Goal: Navigation & Orientation: Find specific page/section

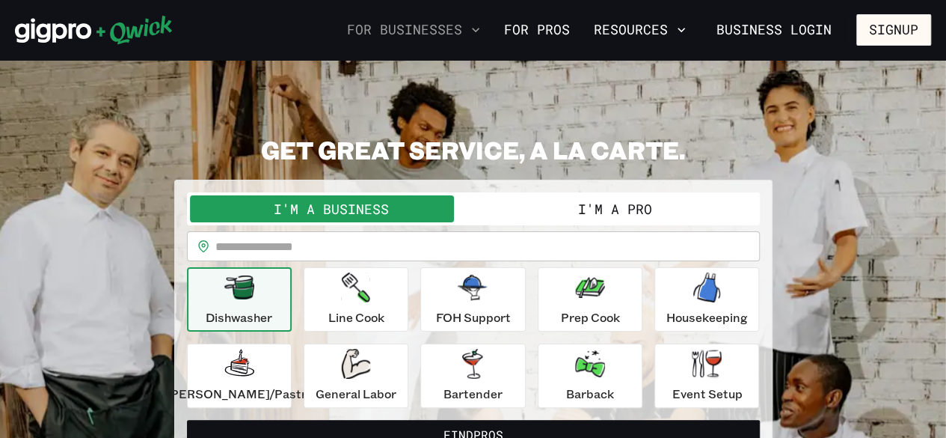
click at [392, 25] on button "For Businesses" at bounding box center [413, 29] width 145 height 25
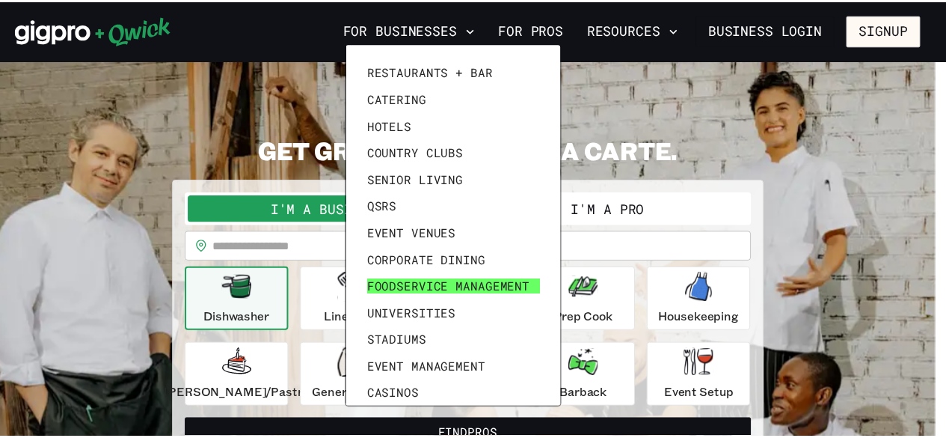
scroll to position [15, 0]
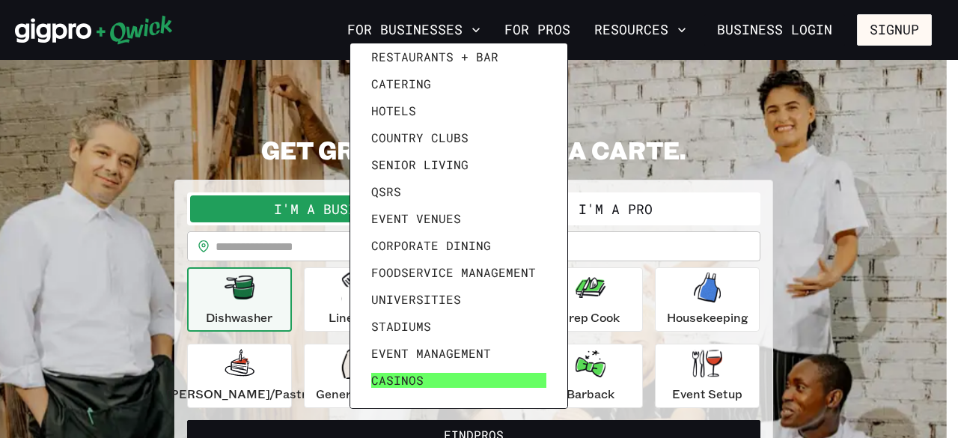
click at [402, 384] on span "Casinos" at bounding box center [397, 380] width 52 height 15
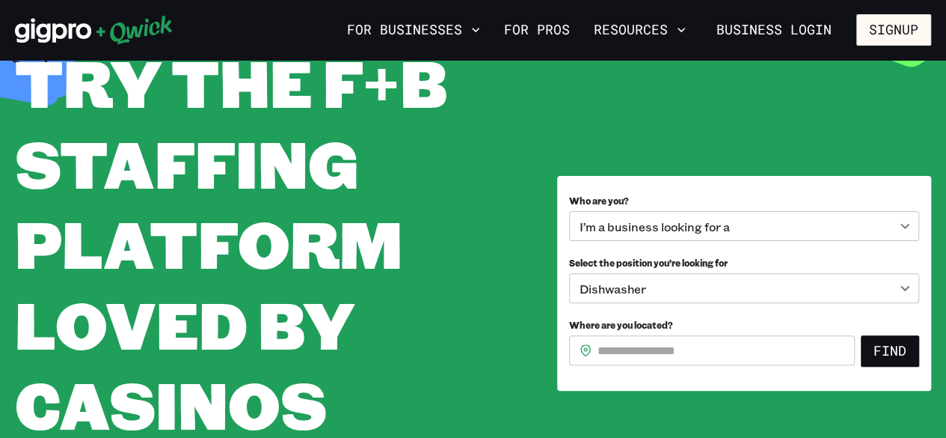
scroll to position [150, 0]
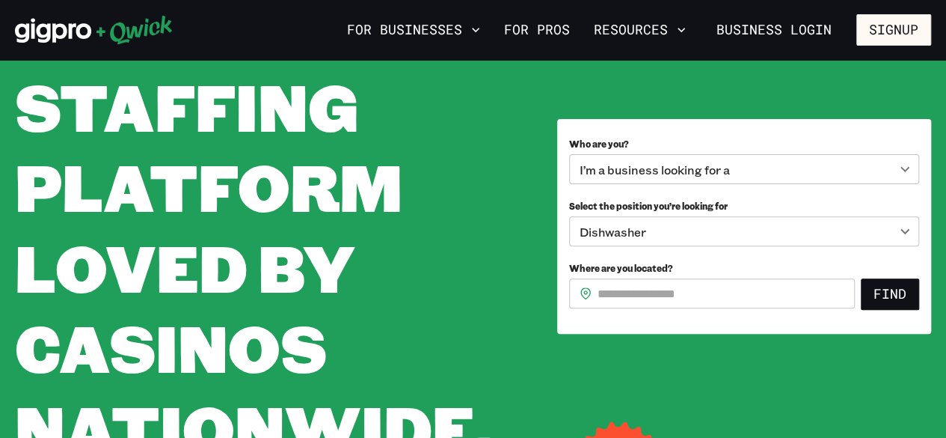
click at [661, 164] on body "**********" at bounding box center [473, 69] width 946 height 438
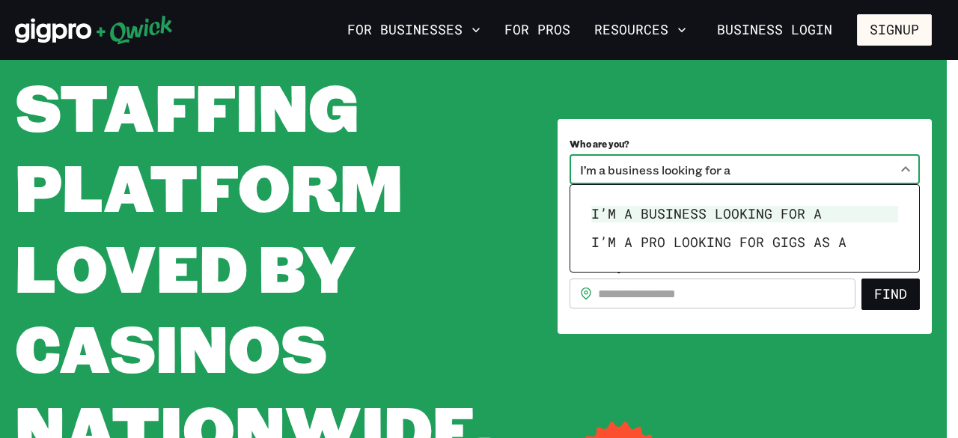
click at [500, 144] on div at bounding box center [479, 219] width 958 height 438
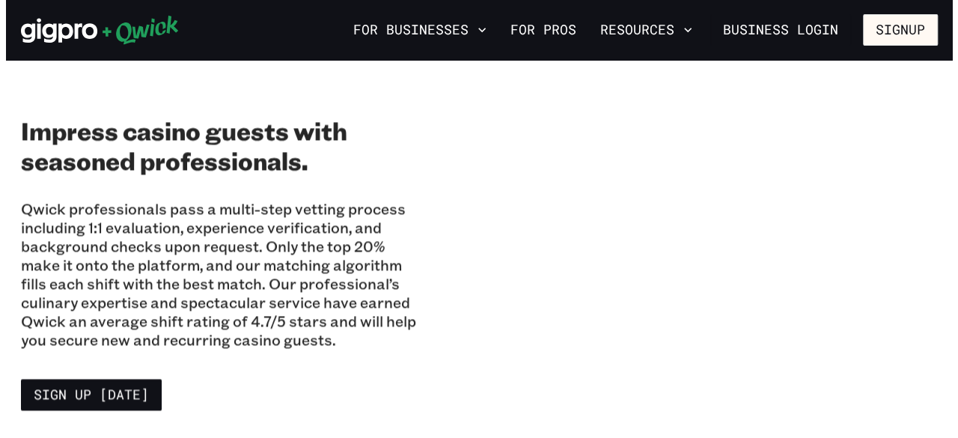
scroll to position [1047, 0]
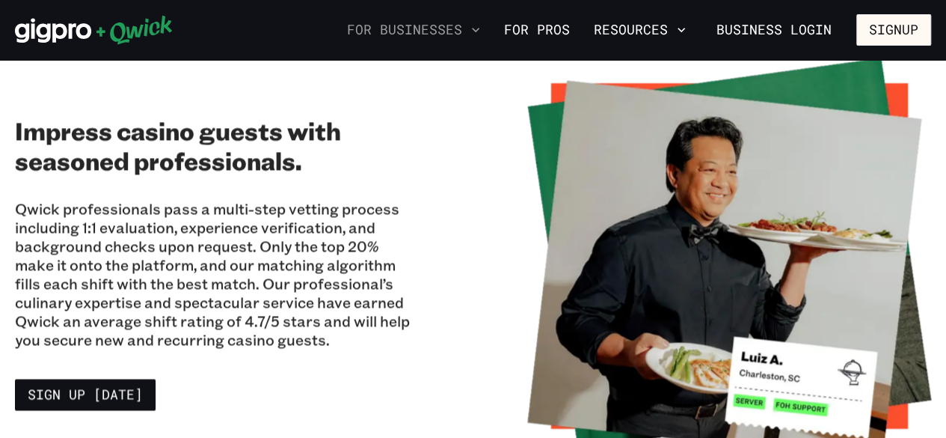
click at [471, 28] on button "For Businesses" at bounding box center [413, 29] width 145 height 25
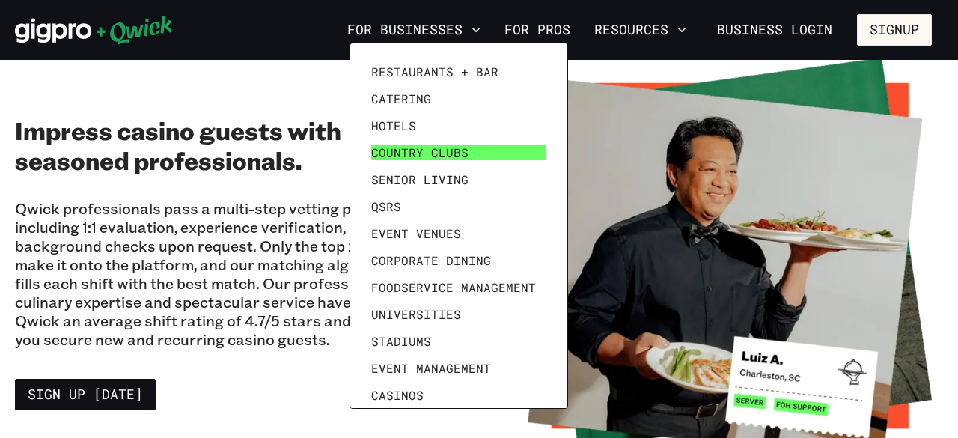
scroll to position [15, 0]
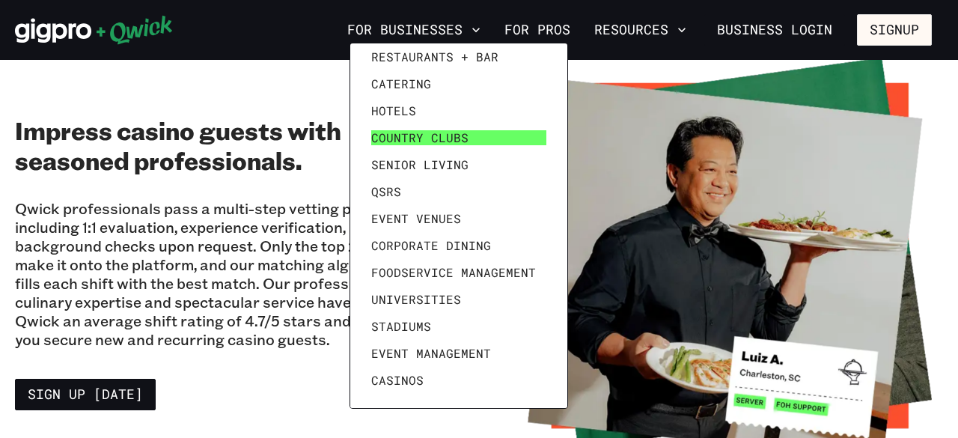
click at [441, 134] on span "Country Clubs" at bounding box center [419, 137] width 97 height 15
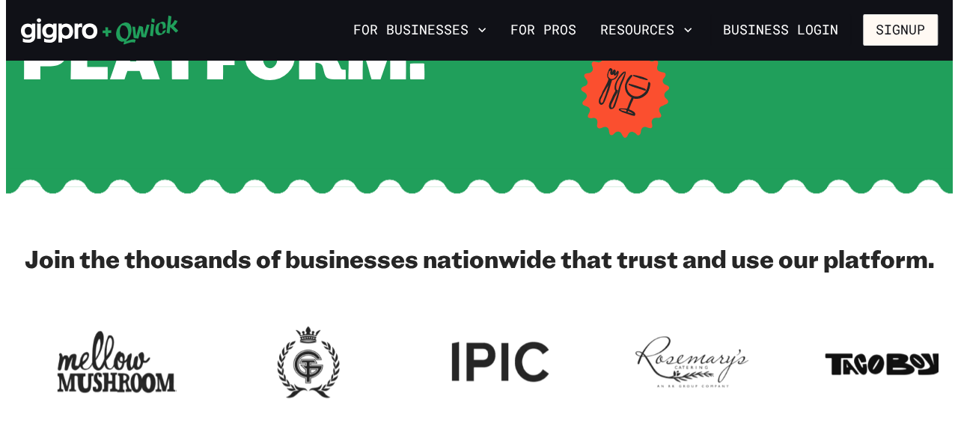
scroll to position [75, 0]
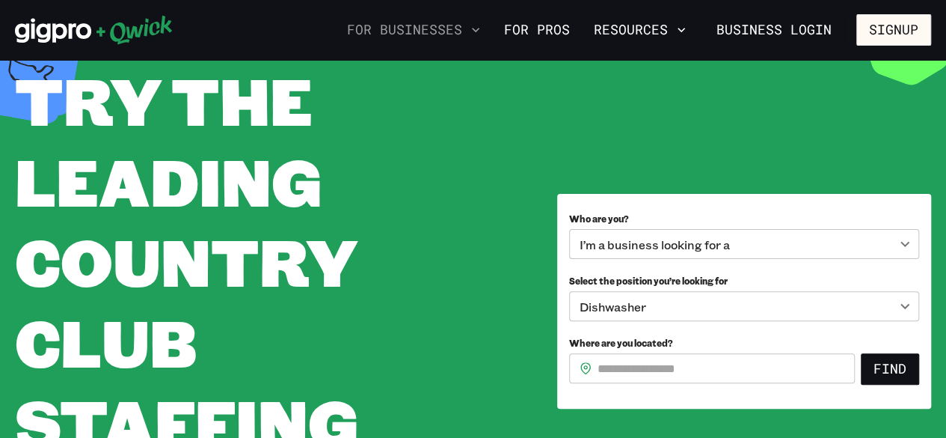
click at [446, 25] on button "For Businesses" at bounding box center [413, 29] width 145 height 25
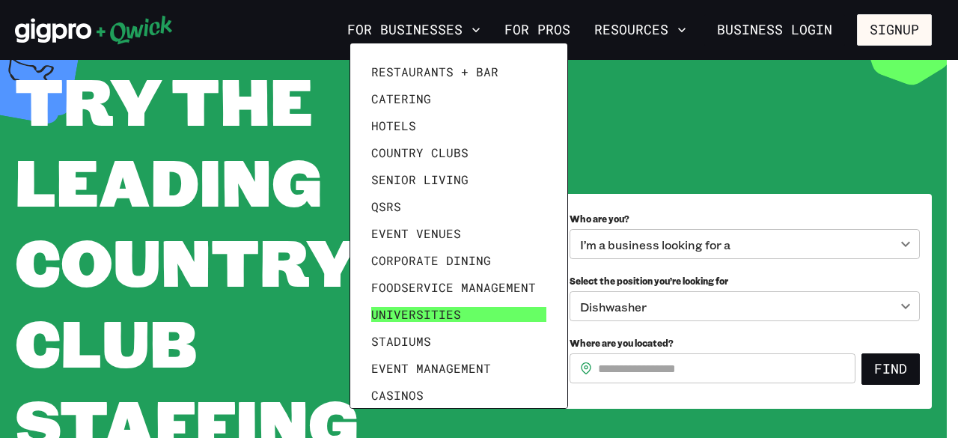
click at [393, 311] on span "Universities" at bounding box center [416, 314] width 90 height 15
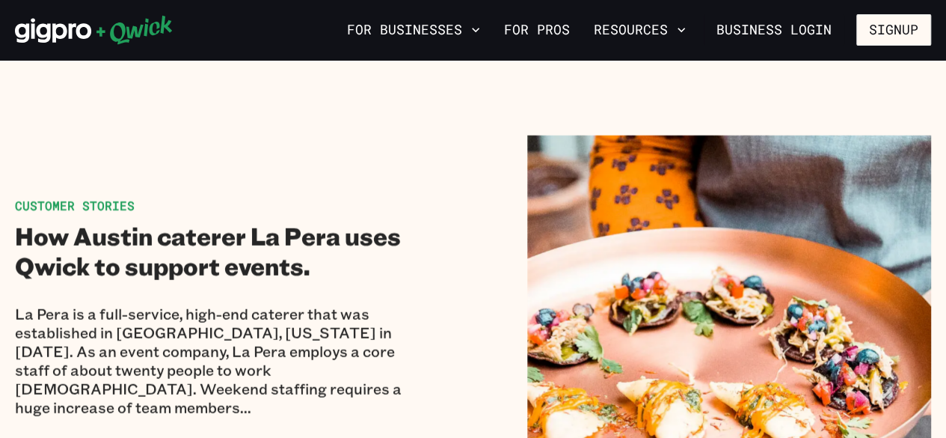
scroll to position [4862, 0]
